Goal: Communication & Community: Share content

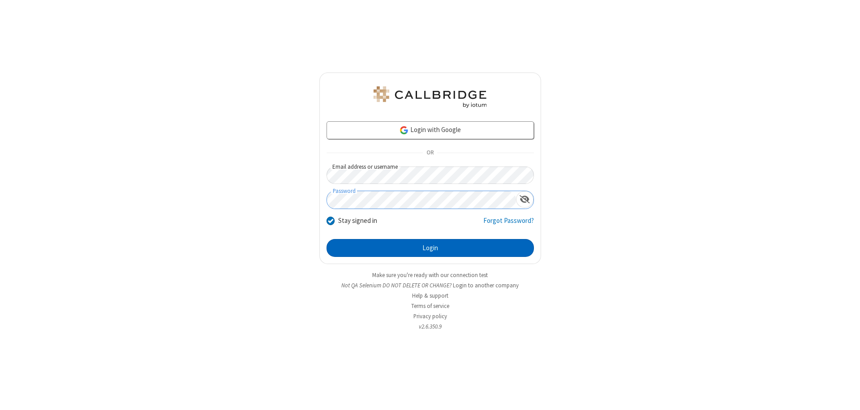
click at [430, 248] on button "Login" at bounding box center [430, 248] width 207 height 18
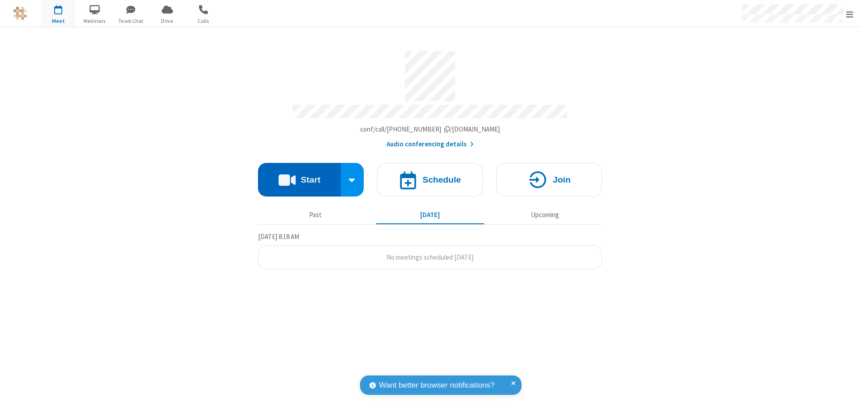
click at [299, 176] on button "Start" at bounding box center [299, 180] width 83 height 34
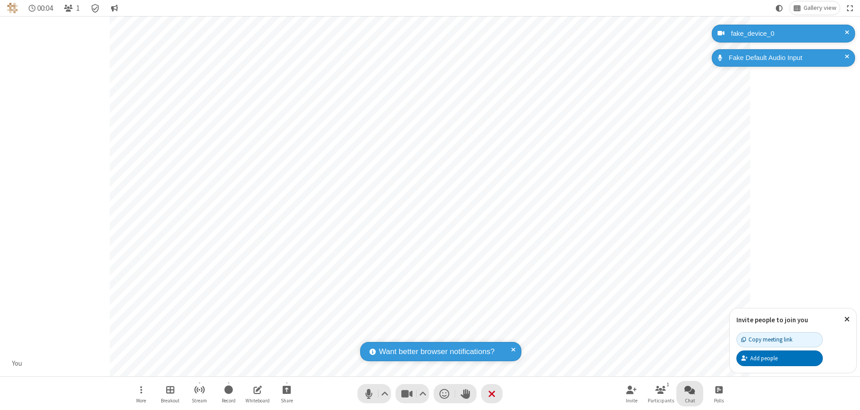
click at [690, 390] on span "Open chat" at bounding box center [689, 389] width 11 height 11
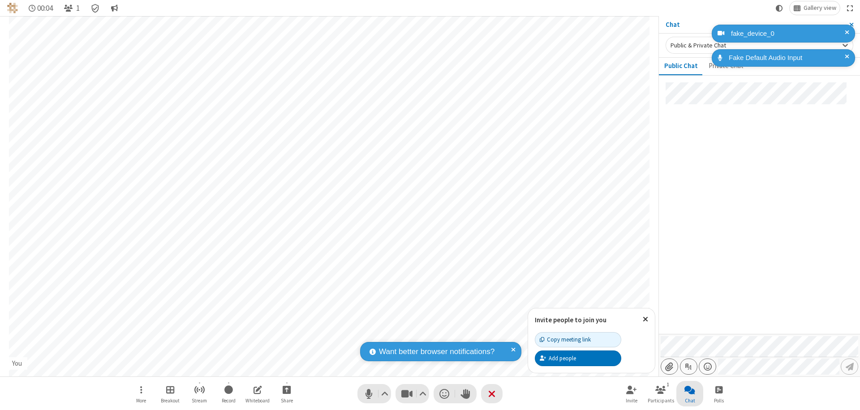
type input "C:\fakepath\doc_test.docx"
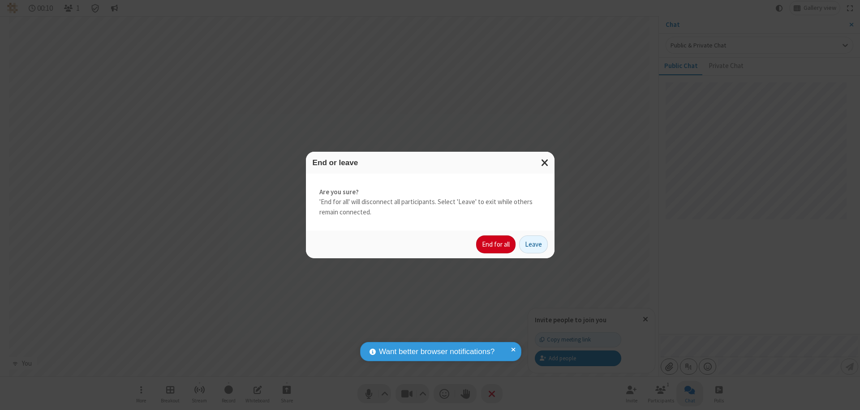
click at [496, 245] on button "End for all" at bounding box center [495, 245] width 39 height 18
